Goal: Go to known website: Access a specific website the user already knows

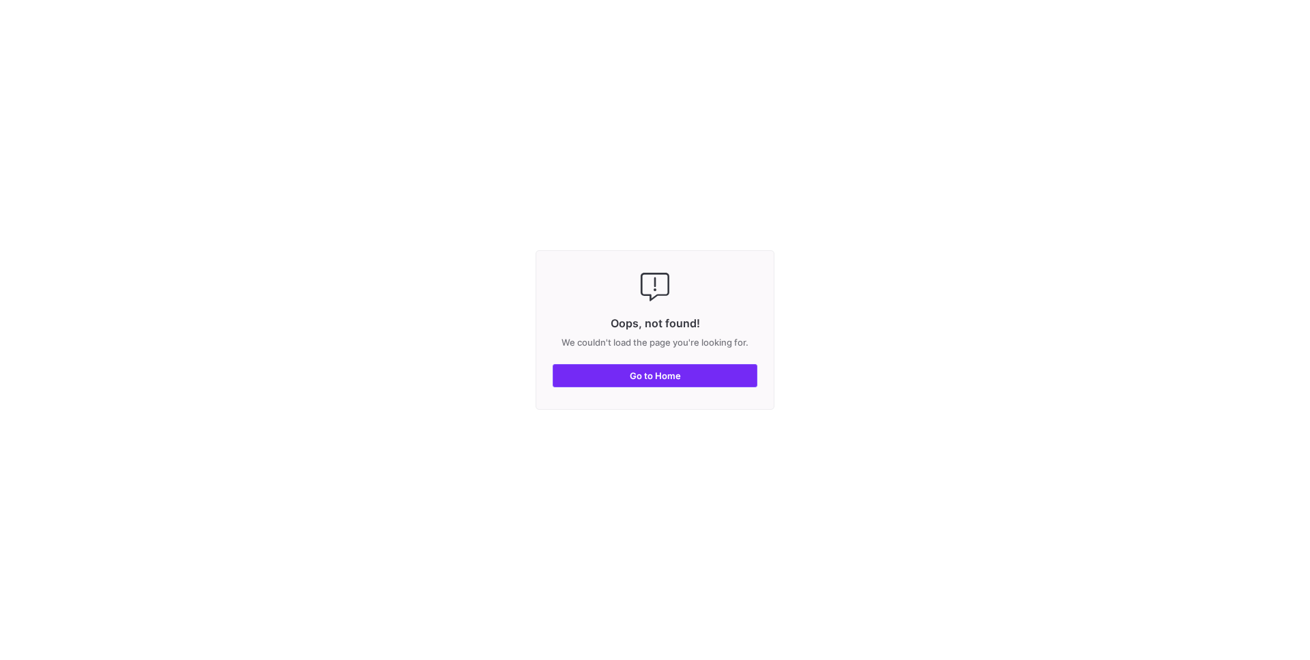
click at [639, 371] on span "Go to Home" at bounding box center [655, 375] width 51 height 11
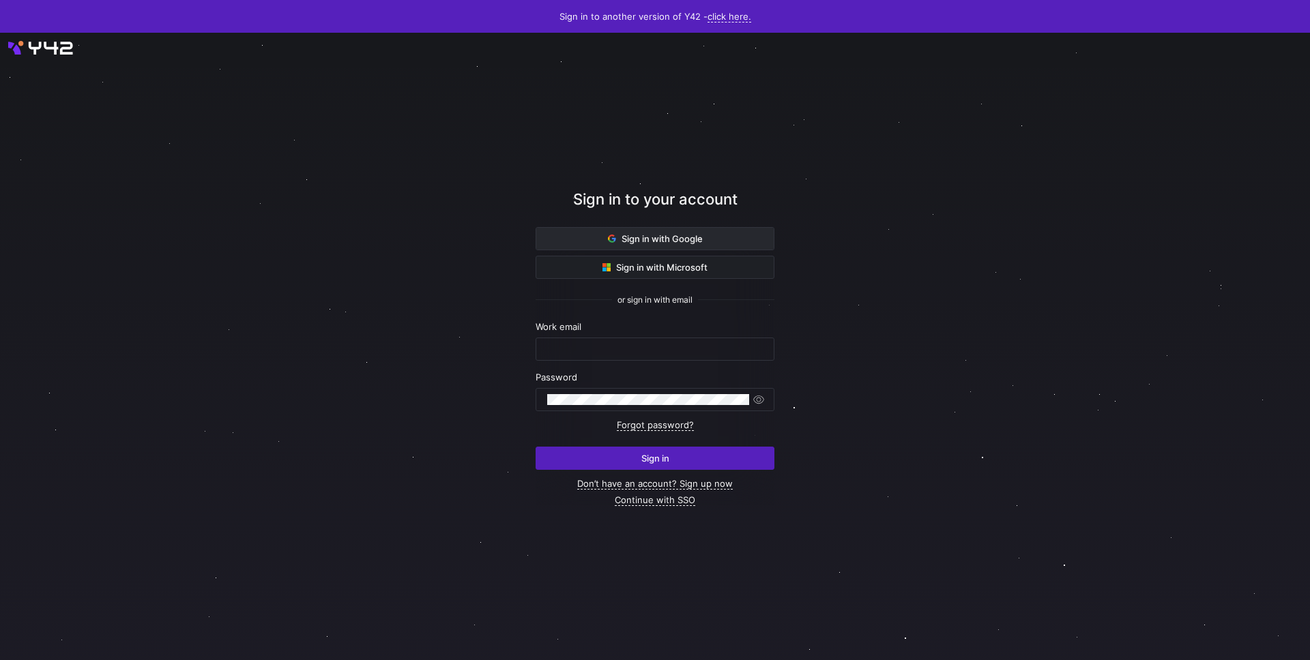
click at [665, 233] on span "Sign in with Google" at bounding box center [655, 238] width 95 height 11
